Goal: Check status: Check status

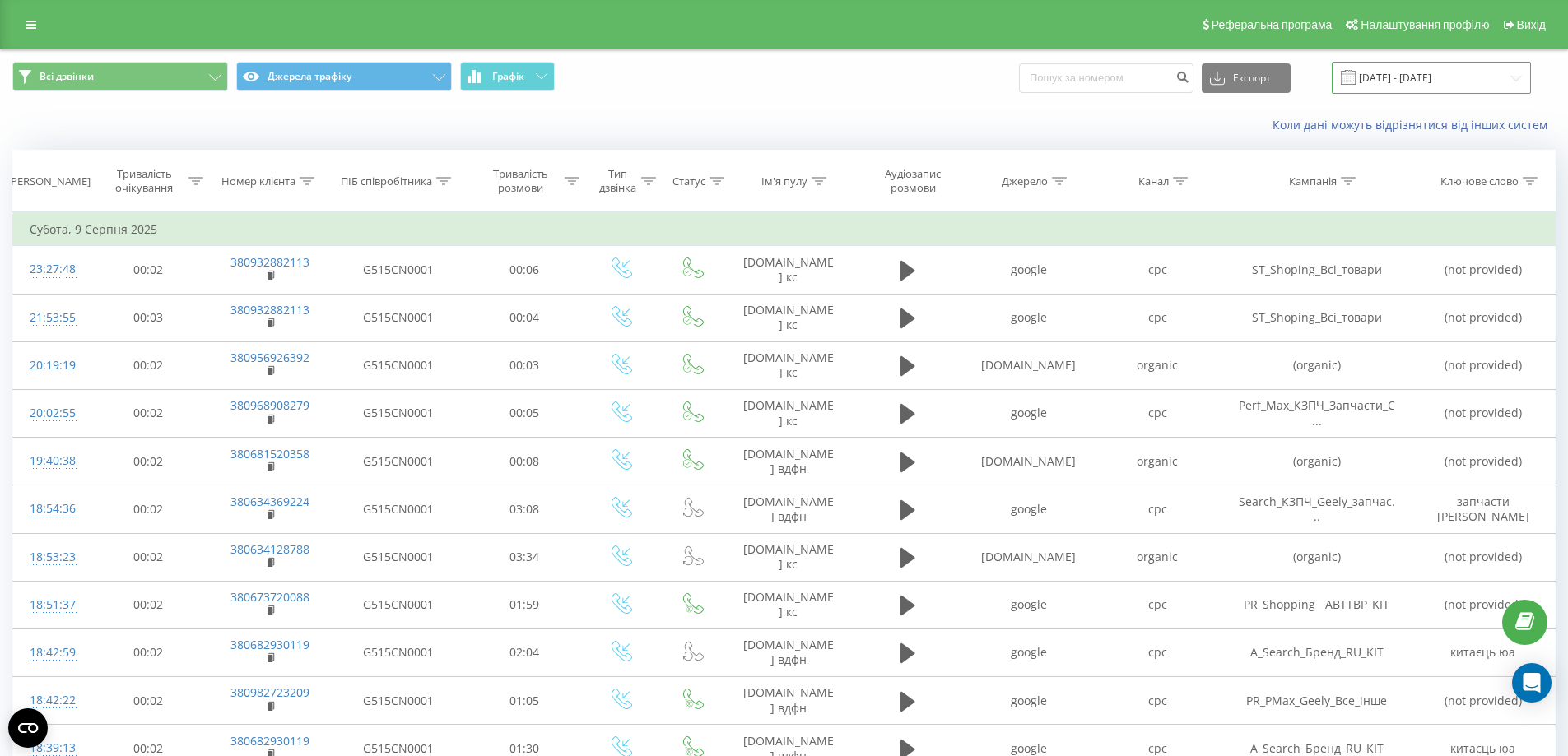
click at [1454, 76] on input "[DATE] - [DATE]" at bounding box center [1431, 78] width 199 height 32
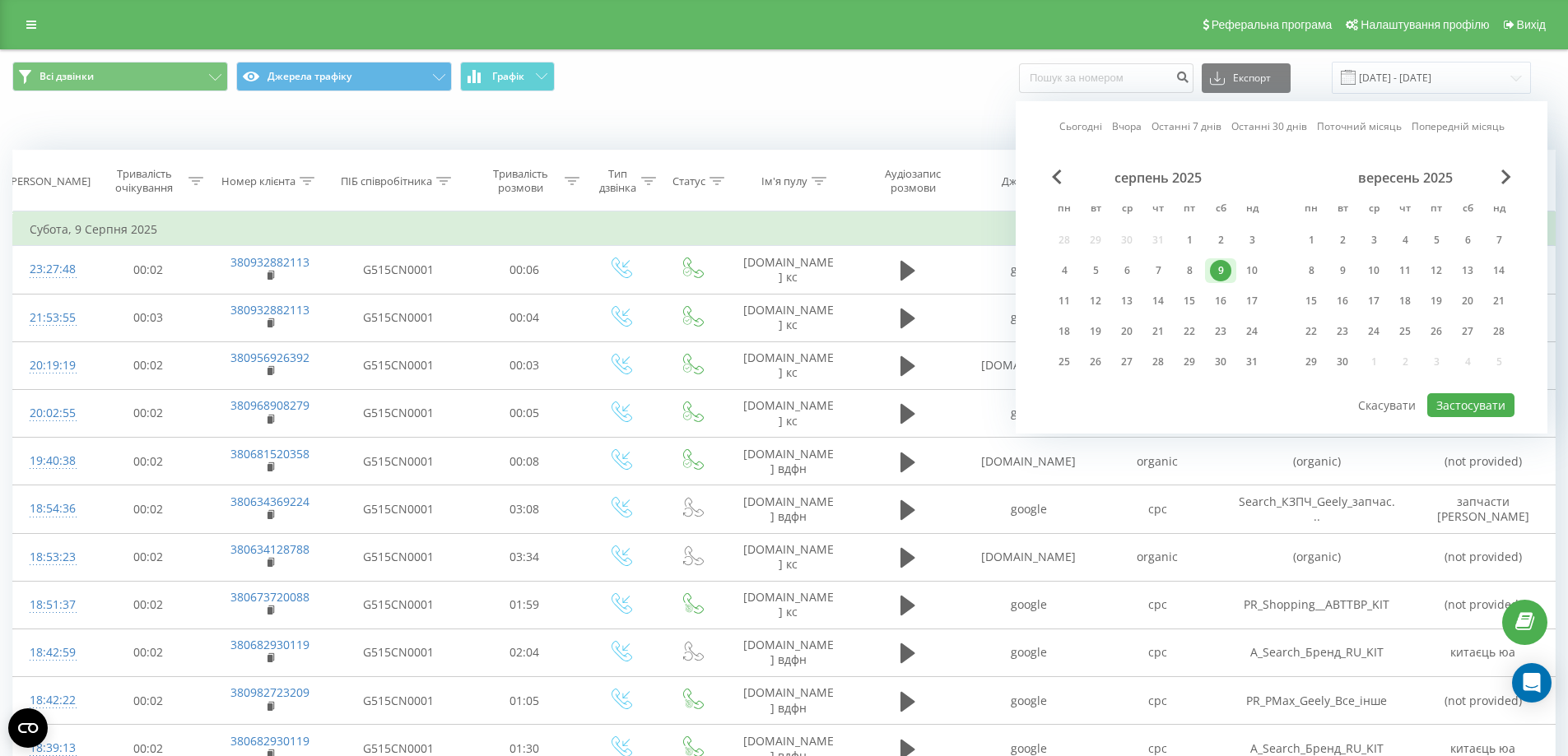
click at [1086, 128] on link "Сьогодні" at bounding box center [1081, 126] width 43 height 16
click at [1476, 399] on button "Застосувати" at bounding box center [1471, 405] width 87 height 24
type input "[DATE] - [DATE]"
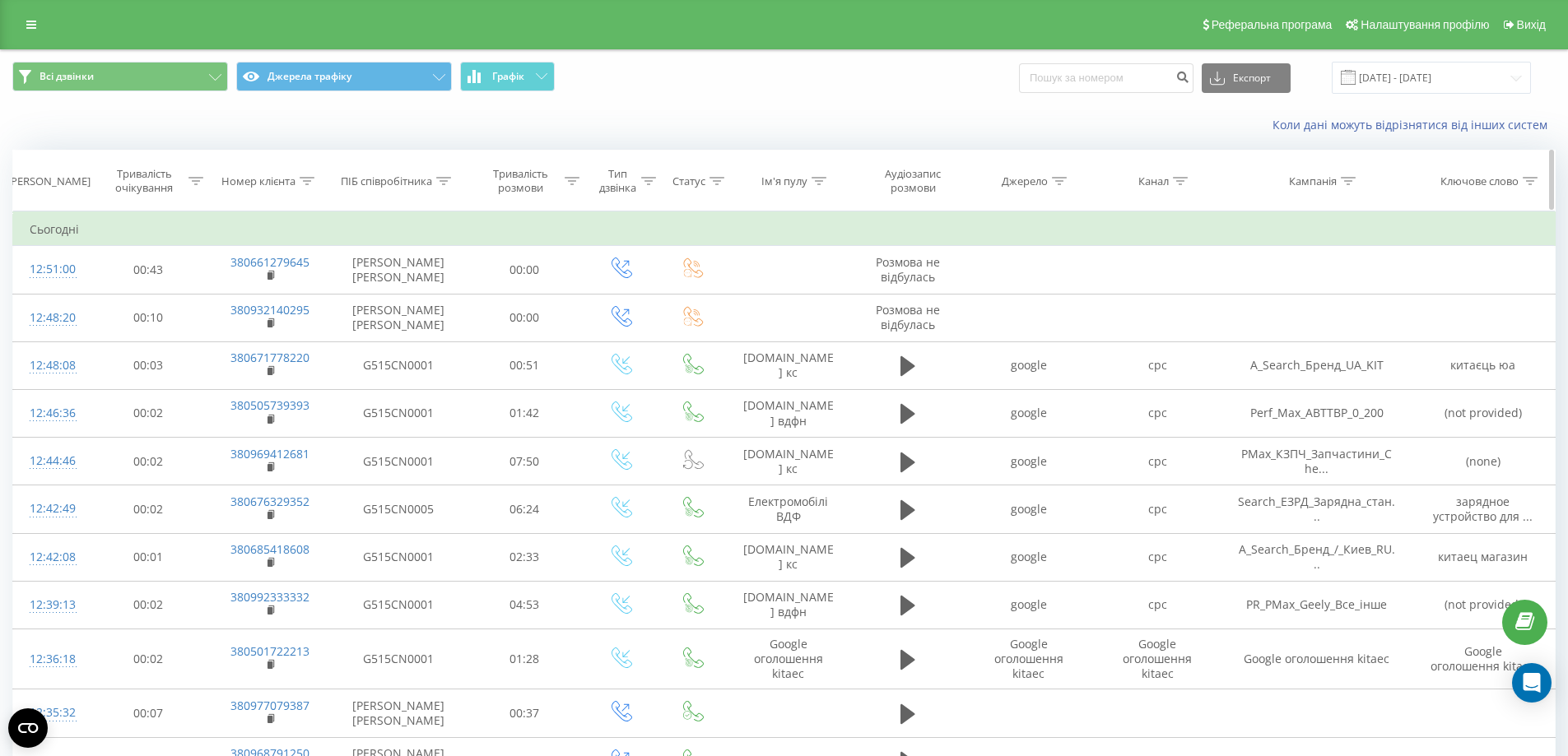
click at [306, 177] on icon at bounding box center [306, 181] width 15 height 8
click at [283, 303] on input "text" at bounding box center [270, 299] width 144 height 29
paste input "0678420202"
type input "0678420202"
click button "OK" at bounding box center [304, 331] width 70 height 20
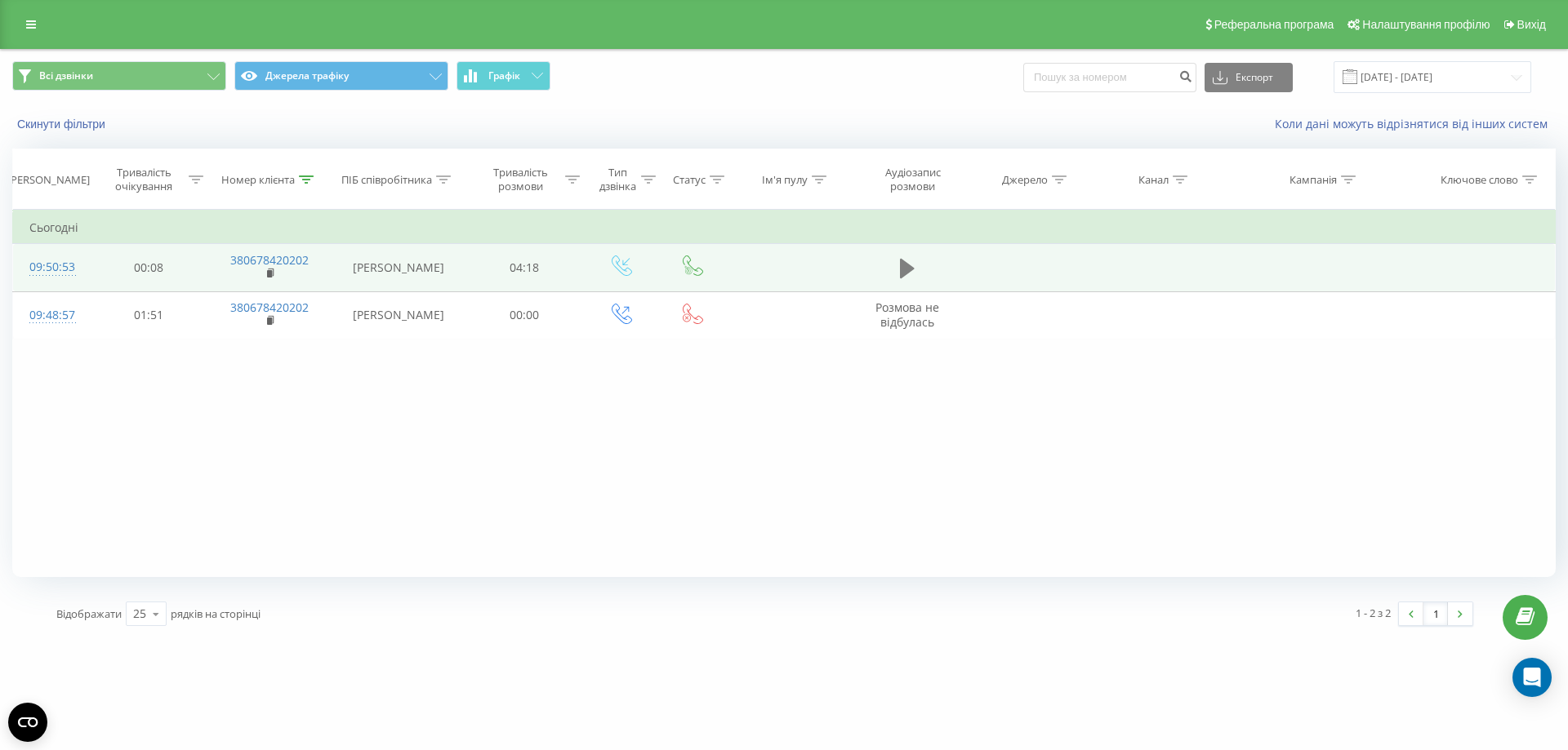
click at [903, 264] on icon at bounding box center [907, 268] width 14 height 19
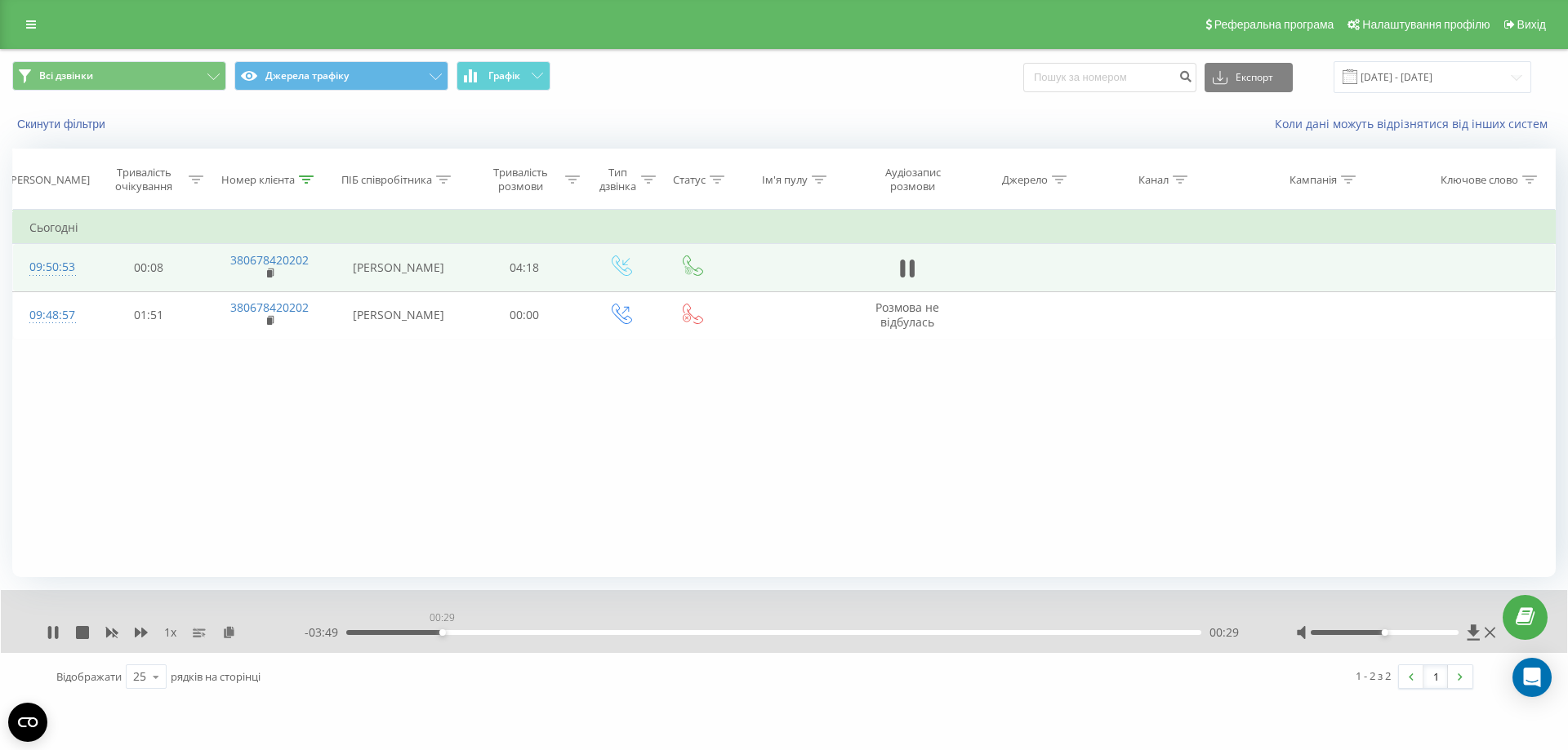
click at [442, 634] on div "00:29" at bounding box center [773, 632] width 855 height 5
